Goal: Task Accomplishment & Management: Use online tool/utility

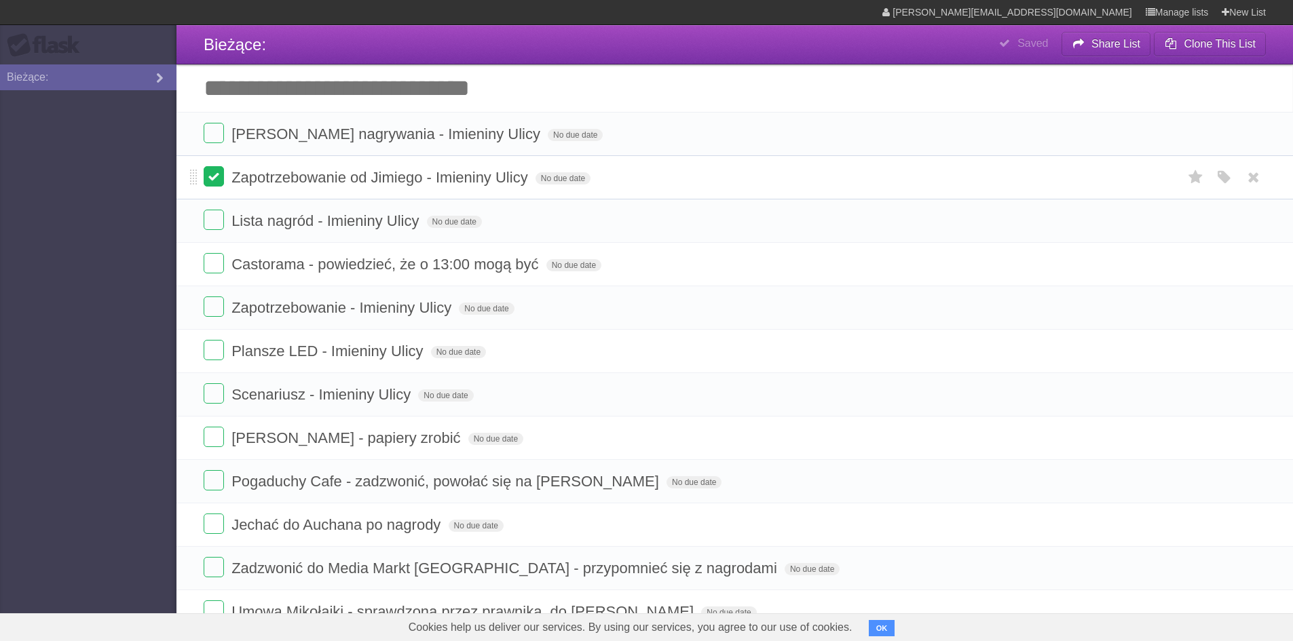
click at [222, 174] on label at bounding box center [214, 176] width 20 height 20
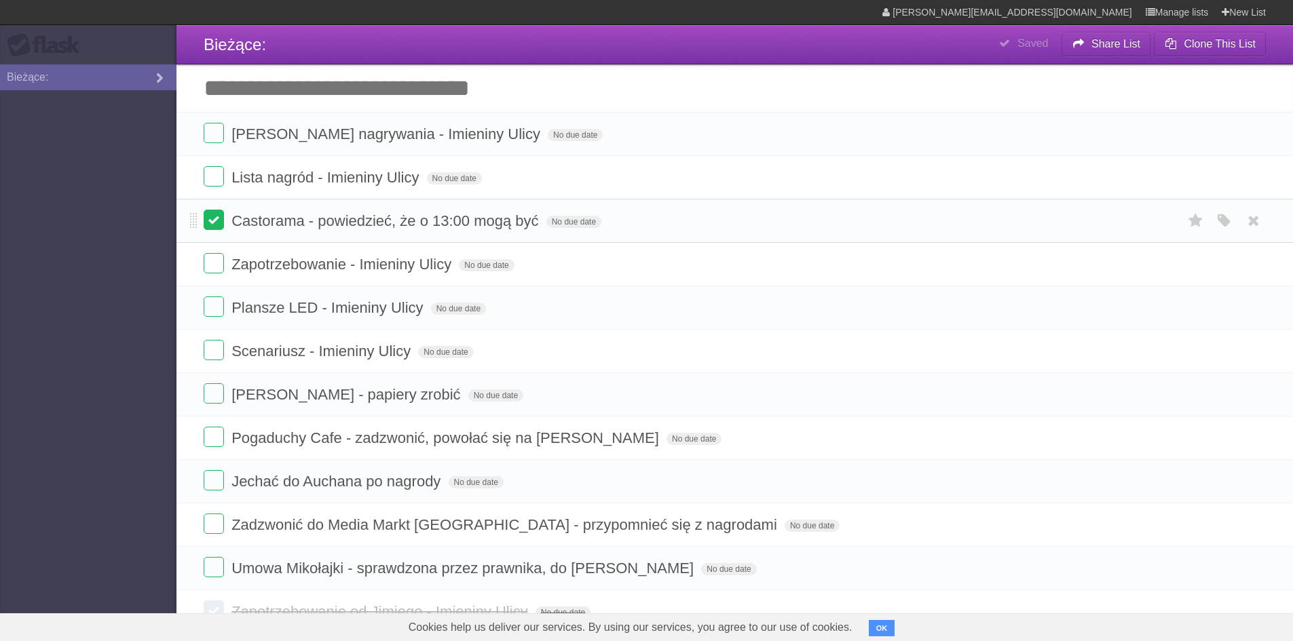
click at [217, 221] on label at bounding box center [214, 220] width 20 height 20
